Goal: Information Seeking & Learning: Learn about a topic

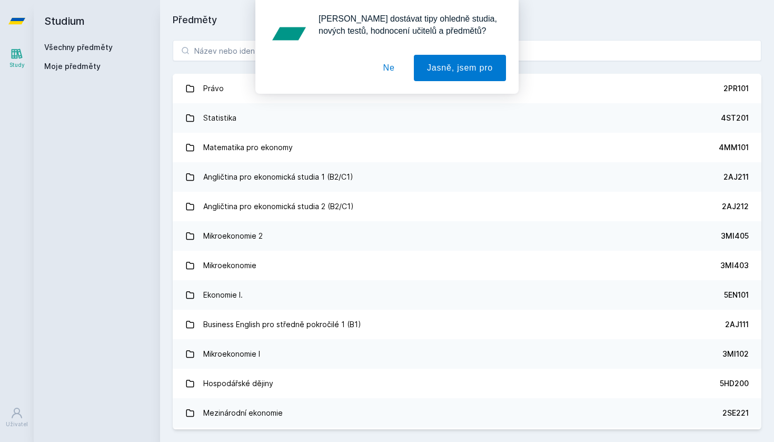
click at [211, 50] on div "[PERSON_NAME] dostávat tipy ohledně studia, nových testů, hodnocení učitelů a p…" at bounding box center [387, 47] width 774 height 94
click at [218, 50] on div "[PERSON_NAME] dostávat tipy ohledně studia, nových testů, hodnocení učitelů a p…" at bounding box center [387, 47] width 774 height 94
click at [379, 66] on button "Ne" at bounding box center [389, 68] width 38 height 26
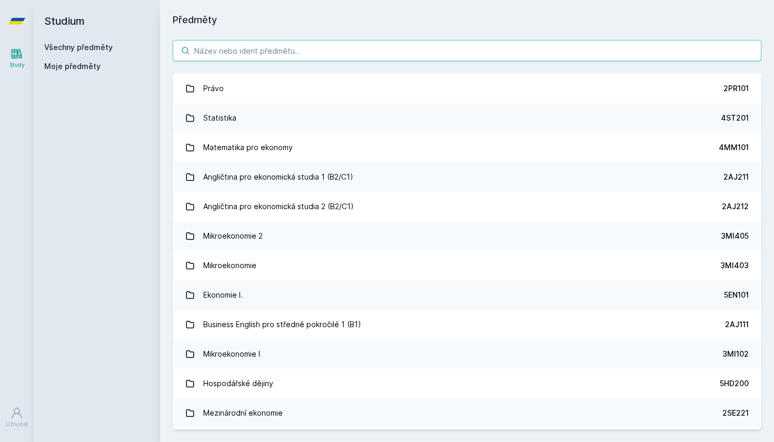
click at [362, 41] on input "search" at bounding box center [467, 50] width 589 height 21
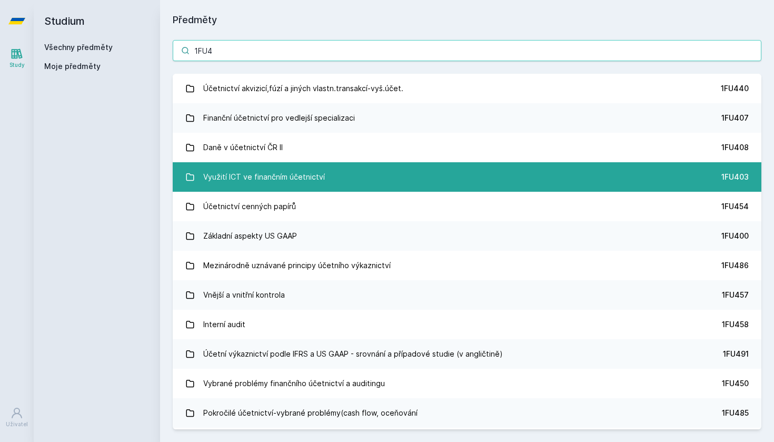
type input "1FU4"
click at [406, 165] on link "Využití ICT ve finančním účetnictví 1FU403" at bounding box center [467, 176] width 589 height 29
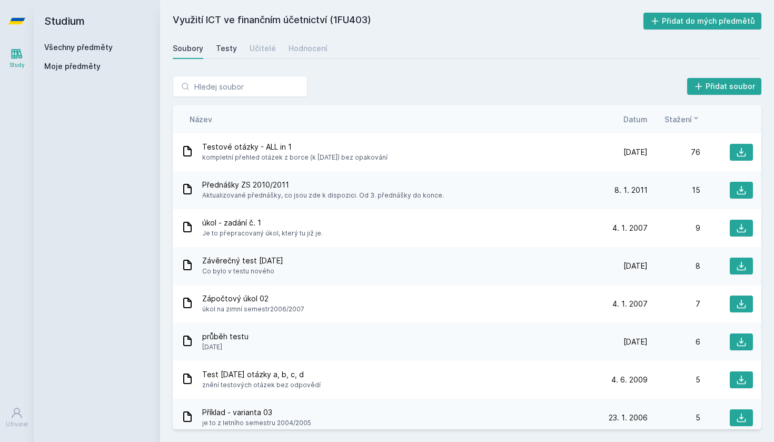
click at [226, 44] on div "Testy" at bounding box center [226, 48] width 21 height 11
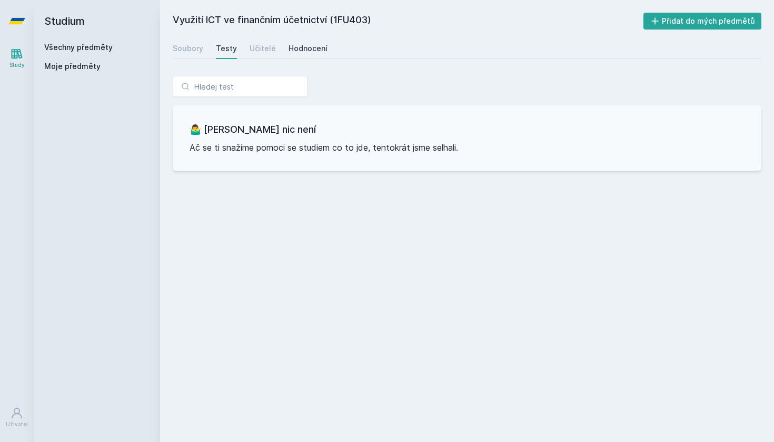
click at [315, 52] on div "Hodnocení" at bounding box center [308, 48] width 39 height 11
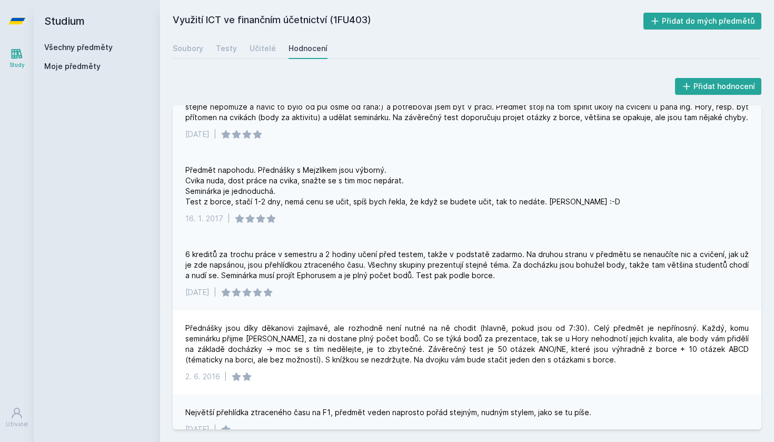
scroll to position [692, 0]
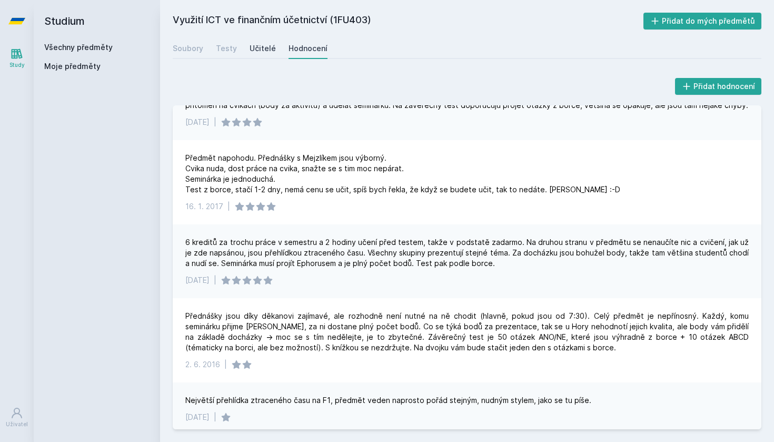
click at [264, 42] on link "Učitelé" at bounding box center [263, 48] width 26 height 21
click at [261, 46] on div "Učitelé" at bounding box center [263, 48] width 26 height 11
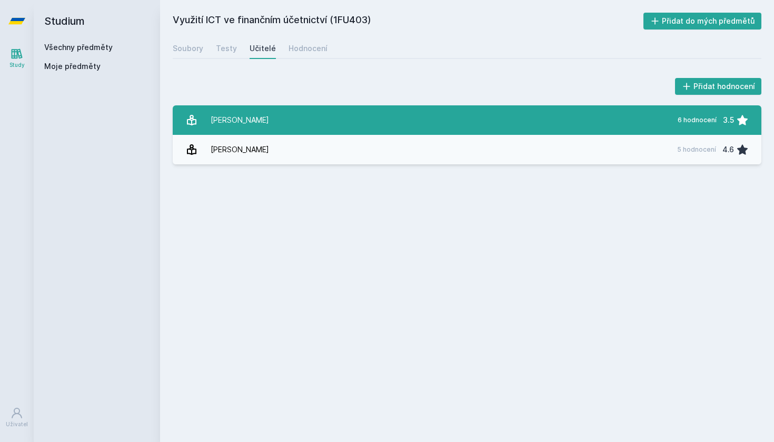
click at [278, 126] on link "Hora [PERSON_NAME] 6 hodnocení 3.5" at bounding box center [467, 119] width 589 height 29
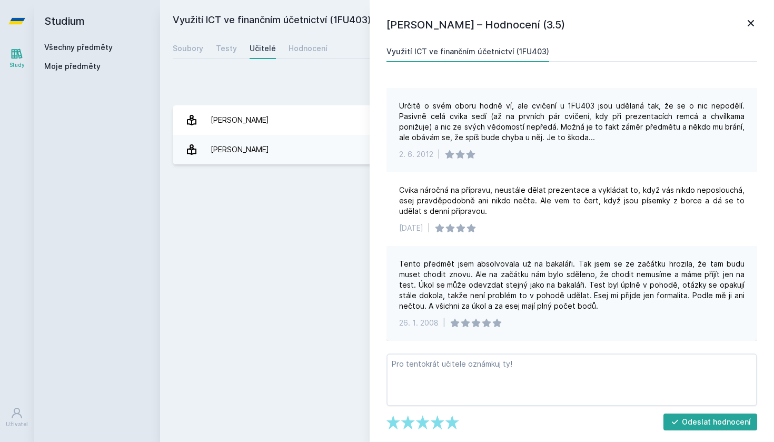
click at [746, 16] on div "[PERSON_NAME] – Hodnocení (3.5) Využití ICT ve finančním účetnictví (1FU403) př…" at bounding box center [572, 221] width 404 height 442
click at [753, 21] on icon at bounding box center [751, 23] width 13 height 13
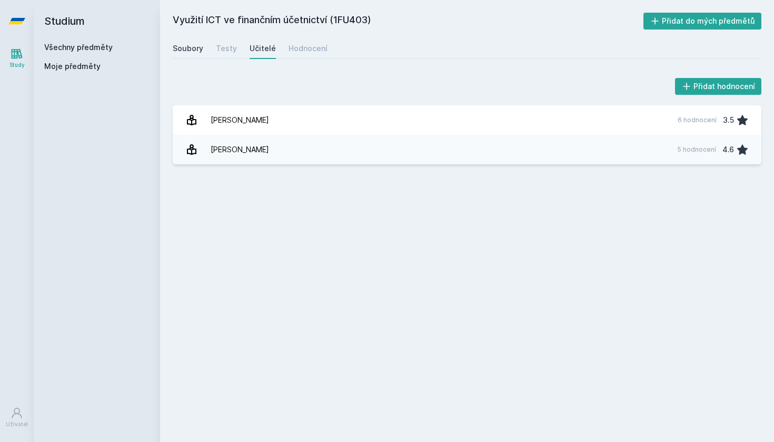
click at [189, 43] on link "Soubory" at bounding box center [188, 48] width 31 height 21
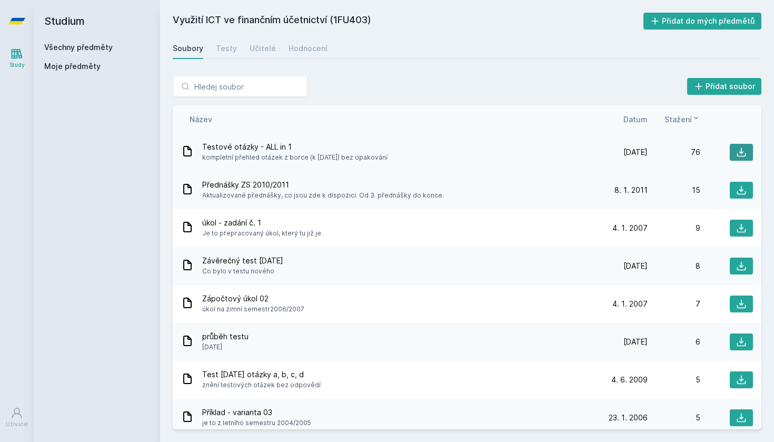
click at [746, 150] on icon at bounding box center [741, 152] width 11 height 11
